Goal: Information Seeking & Learning: Check status

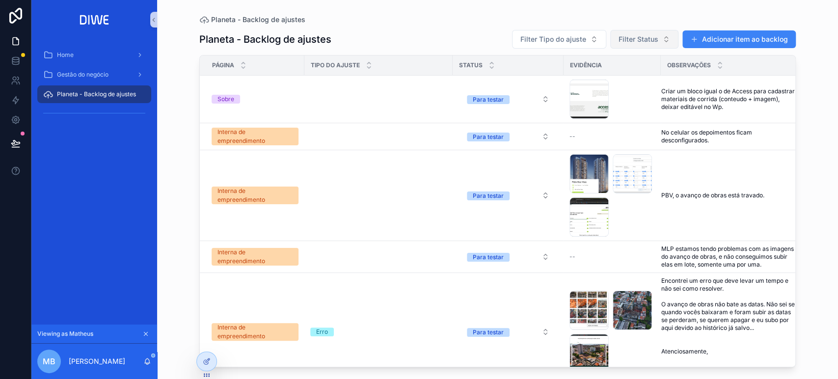
click at [648, 42] on span "Filter Status" at bounding box center [638, 39] width 40 height 10
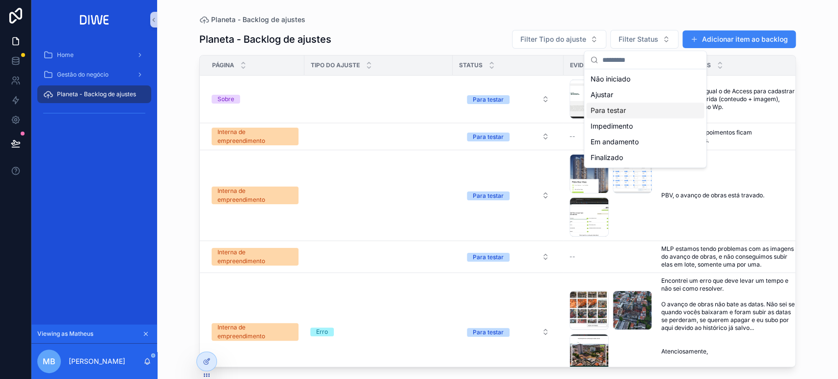
click at [619, 109] on div "Para testar" at bounding box center [645, 111] width 118 height 16
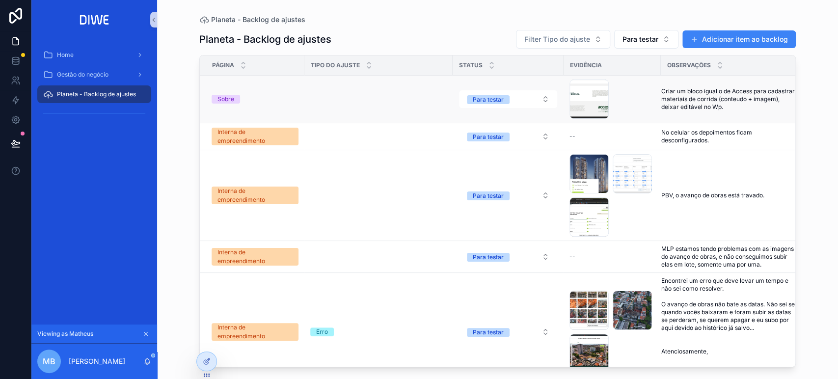
click at [728, 96] on span "Criar um bloco igual o de Access para cadastrar materiais de corrida (conteudo …" at bounding box center [728, 99] width 135 height 24
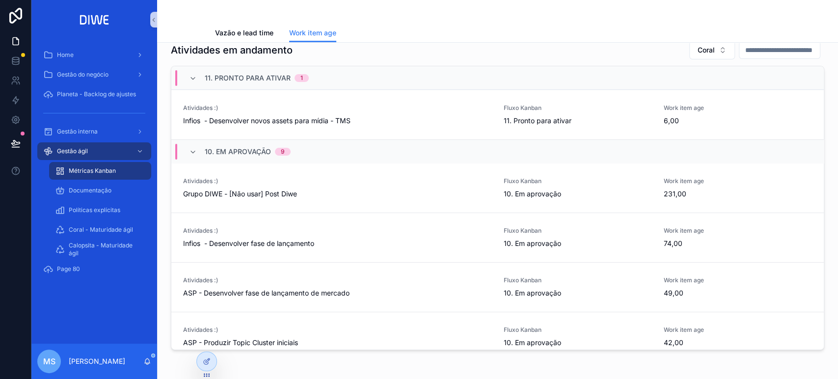
scroll to position [376, 0]
